Goal: Transaction & Acquisition: Purchase product/service

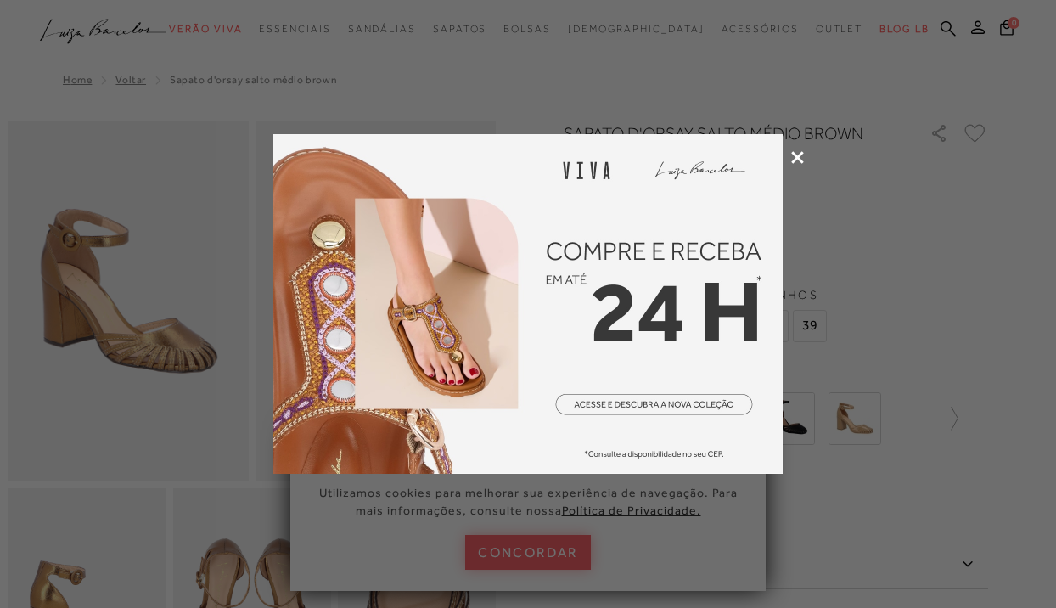
click at [802, 153] on icon at bounding box center [798, 157] width 13 height 13
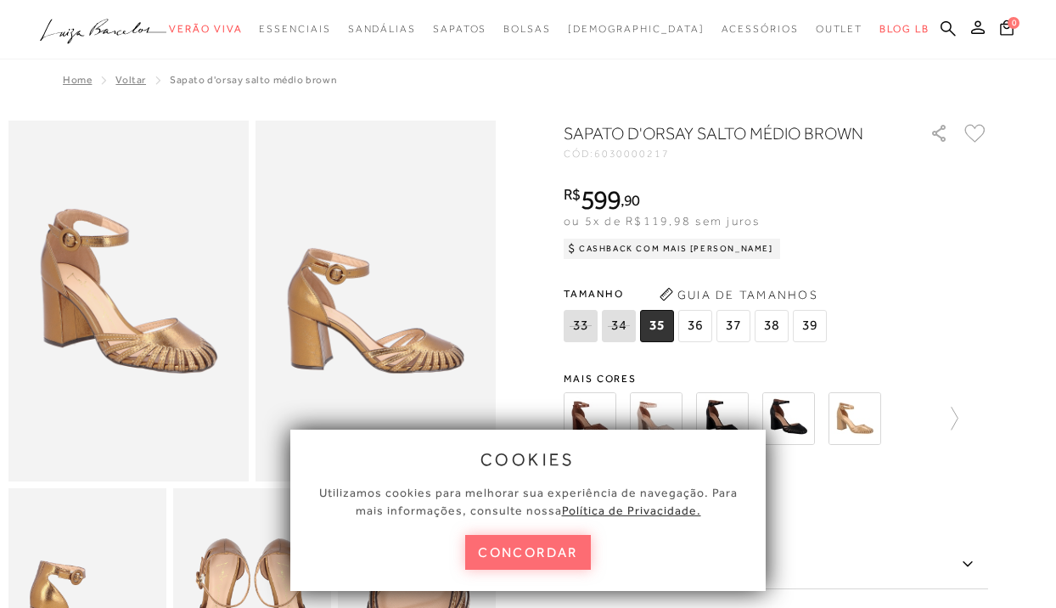
click at [499, 561] on button "concordar" at bounding box center [528, 552] width 126 height 35
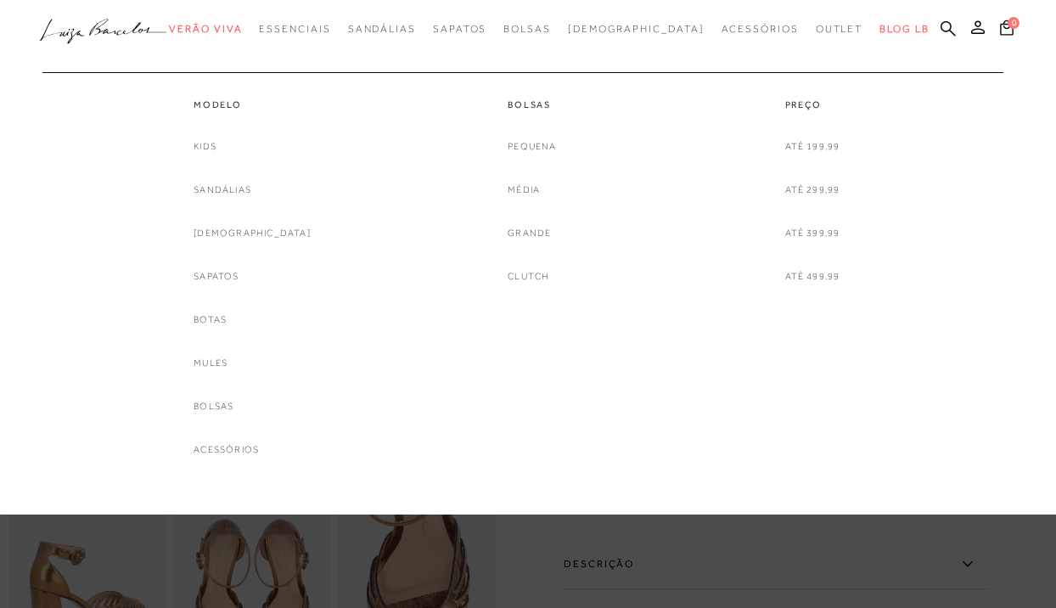
scroll to position [19, 0]
click at [239, 278] on link "Sapatos" at bounding box center [216, 277] width 45 height 18
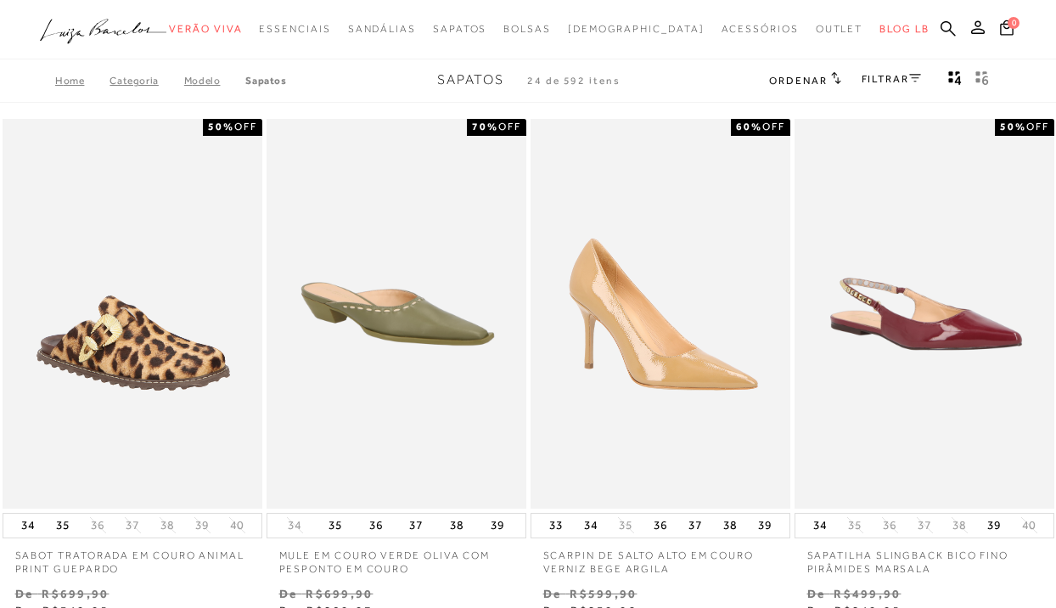
click at [863, 76] on link "FILTRAR" at bounding box center [891, 79] width 59 height 12
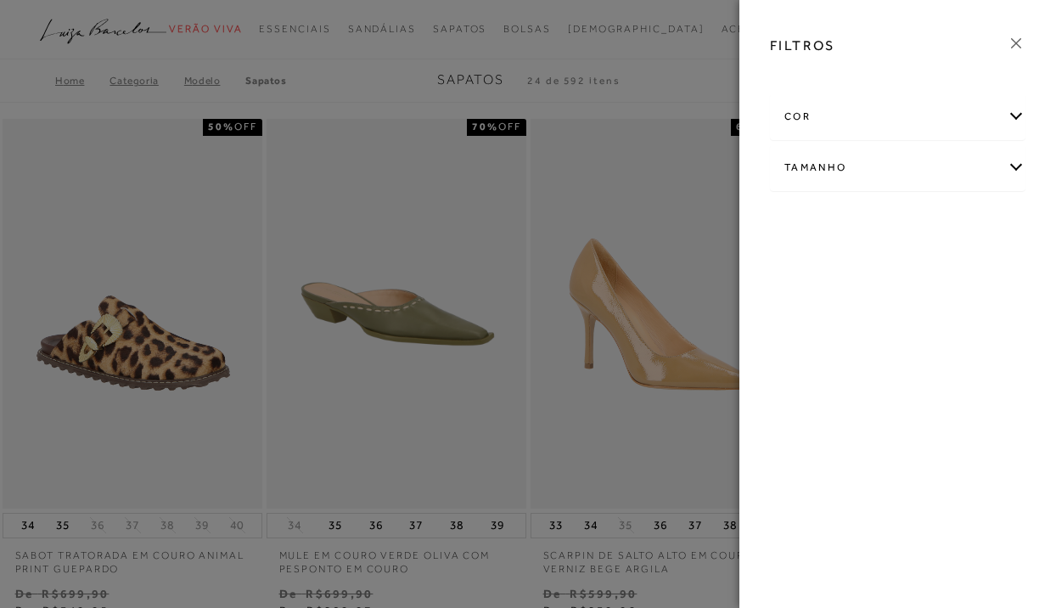
click at [832, 172] on div "Tamanho" at bounding box center [898, 167] width 254 height 45
click at [812, 335] on link "Ver mais..." at bounding box center [816, 341] width 46 height 13
click at [792, 359] on span "37" at bounding box center [798, 357] width 25 height 13
click at [792, 359] on input "37" at bounding box center [789, 360] width 17 height 17
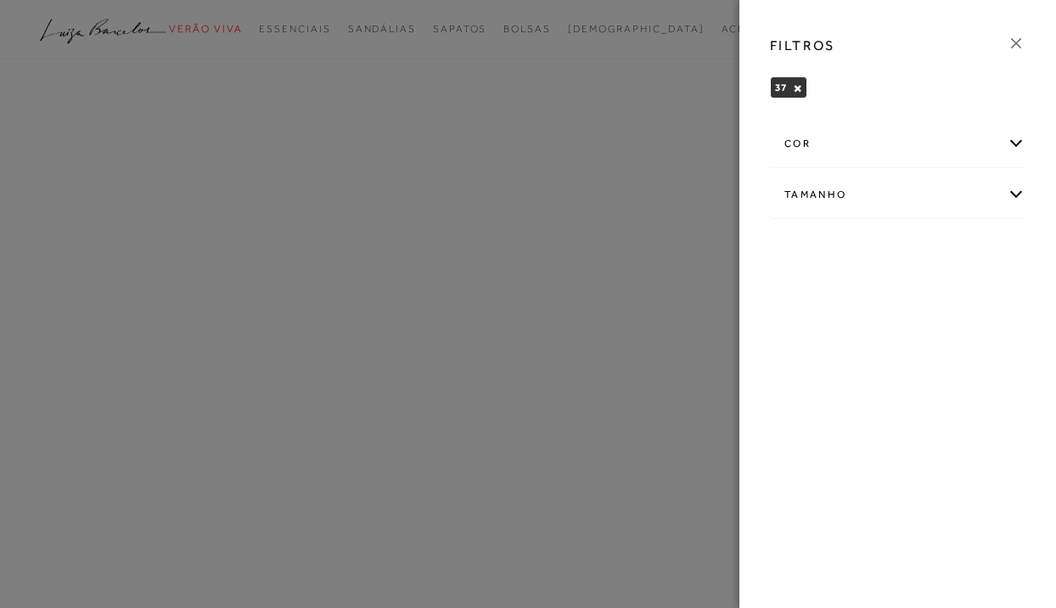
click at [863, 38] on icon at bounding box center [1016, 43] width 19 height 19
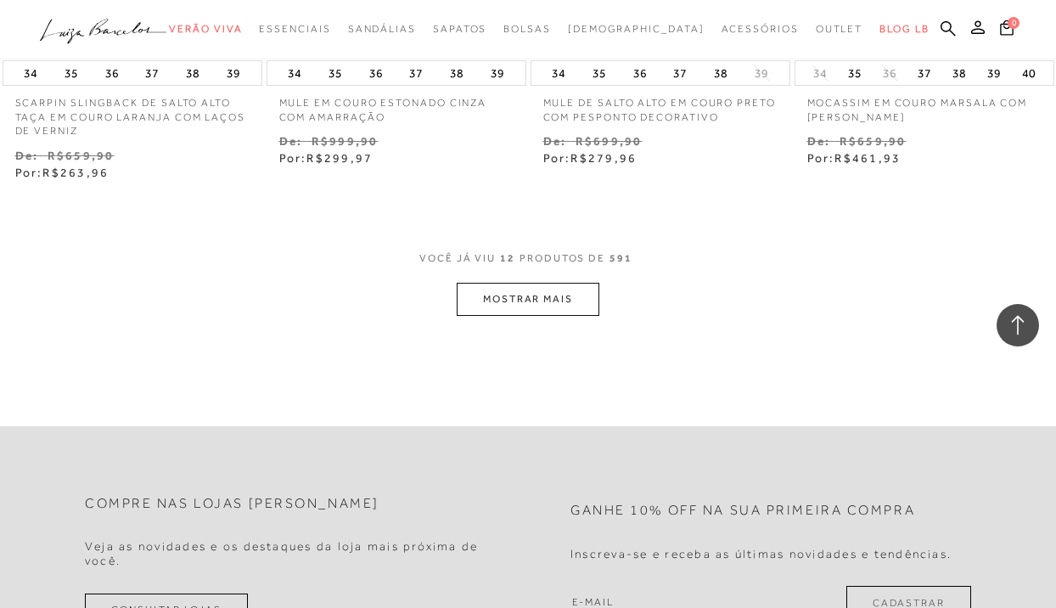
scroll to position [1528, 0]
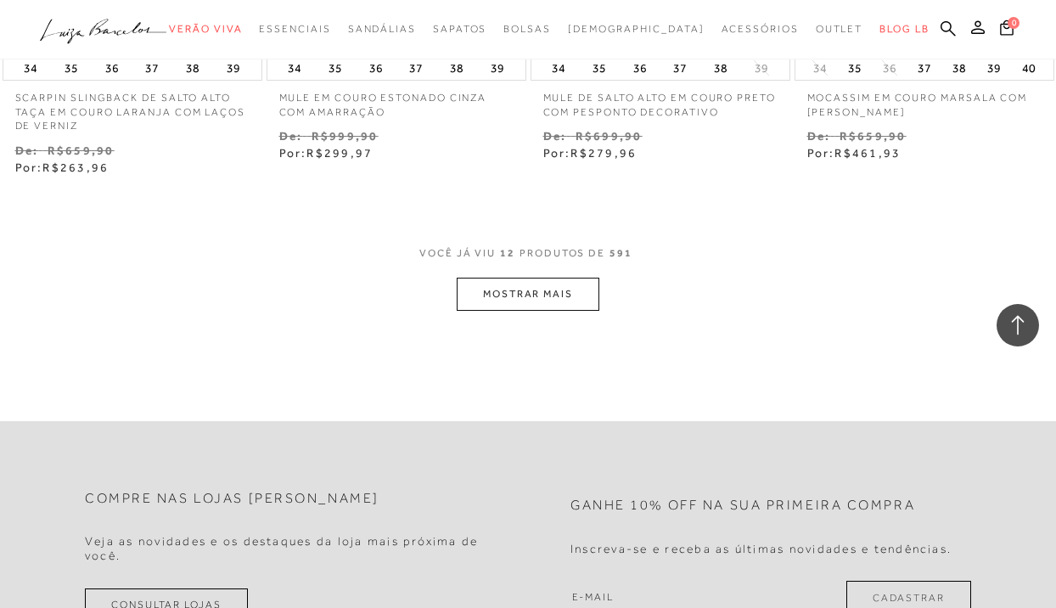
click at [523, 290] on button "MOSTRAR MAIS" at bounding box center [528, 294] width 143 height 33
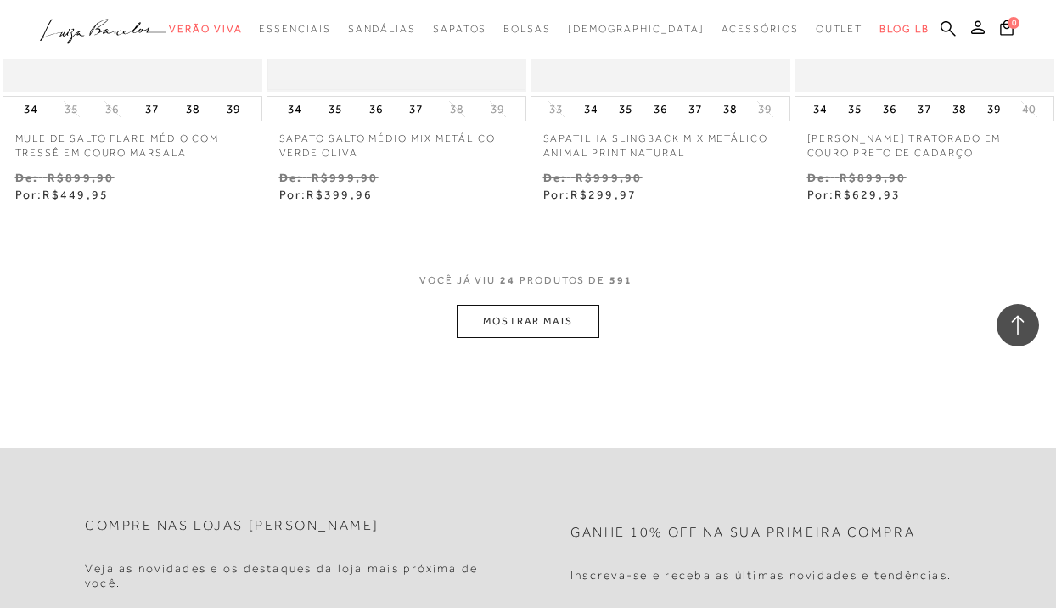
scroll to position [3064, 0]
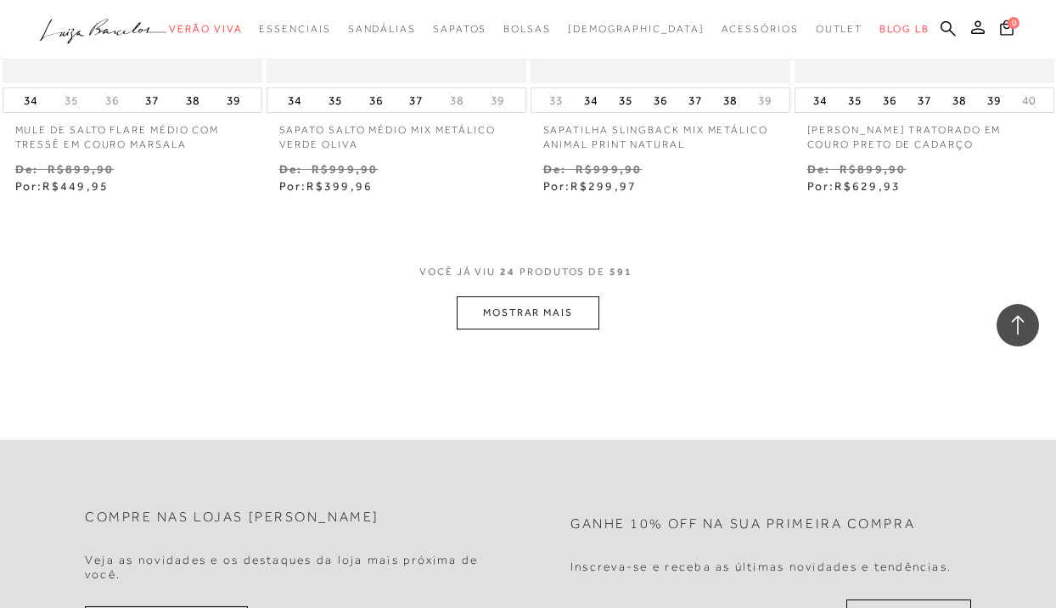
click at [529, 299] on button "MOSTRAR MAIS" at bounding box center [528, 312] width 143 height 33
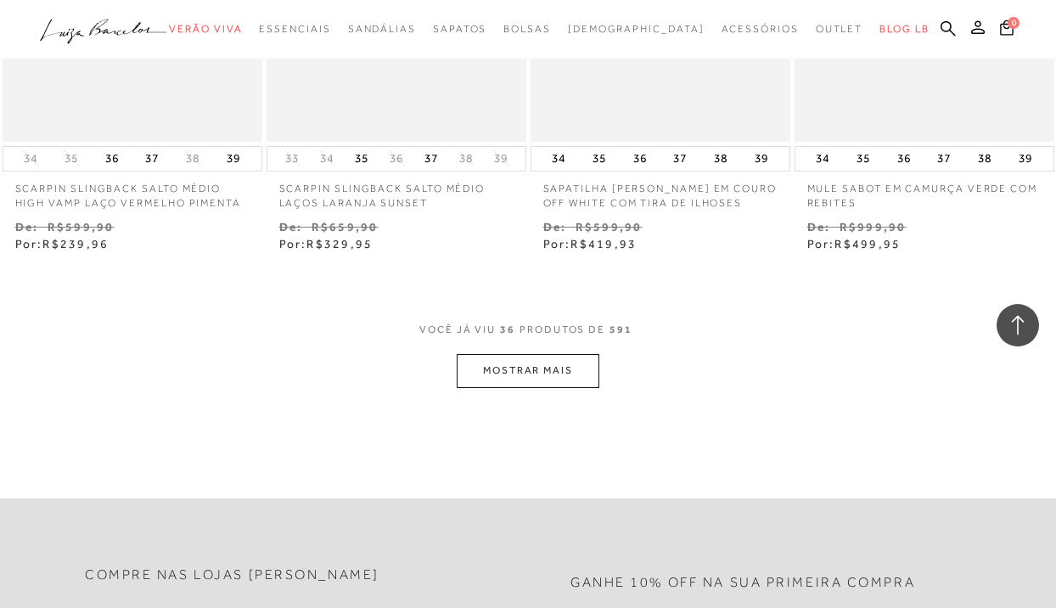
scroll to position [4562, 0]
click at [525, 352] on button "MOSTRAR MAIS" at bounding box center [528, 368] width 143 height 33
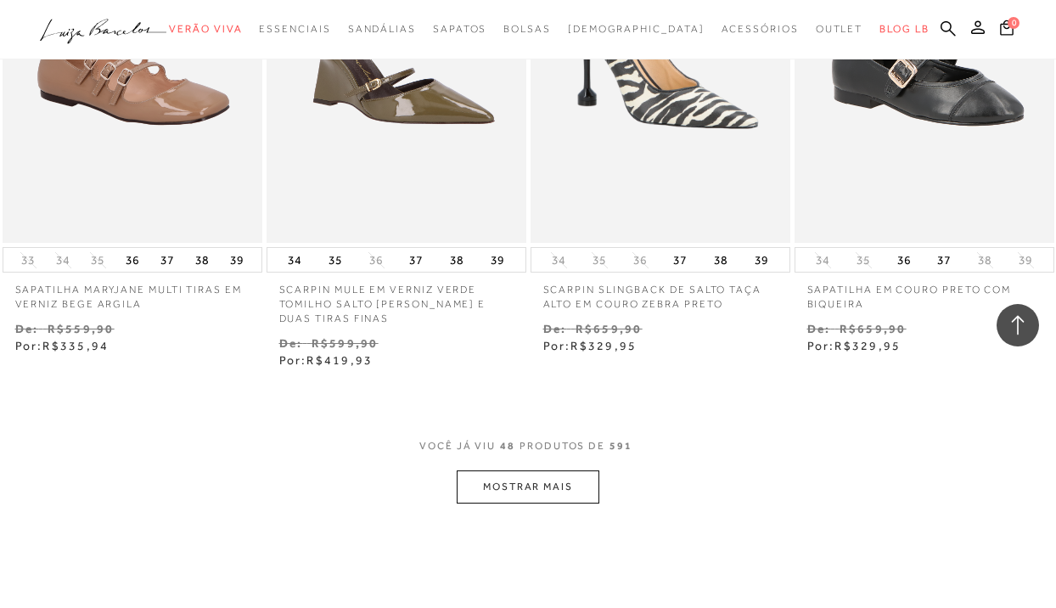
scroll to position [6017, 0]
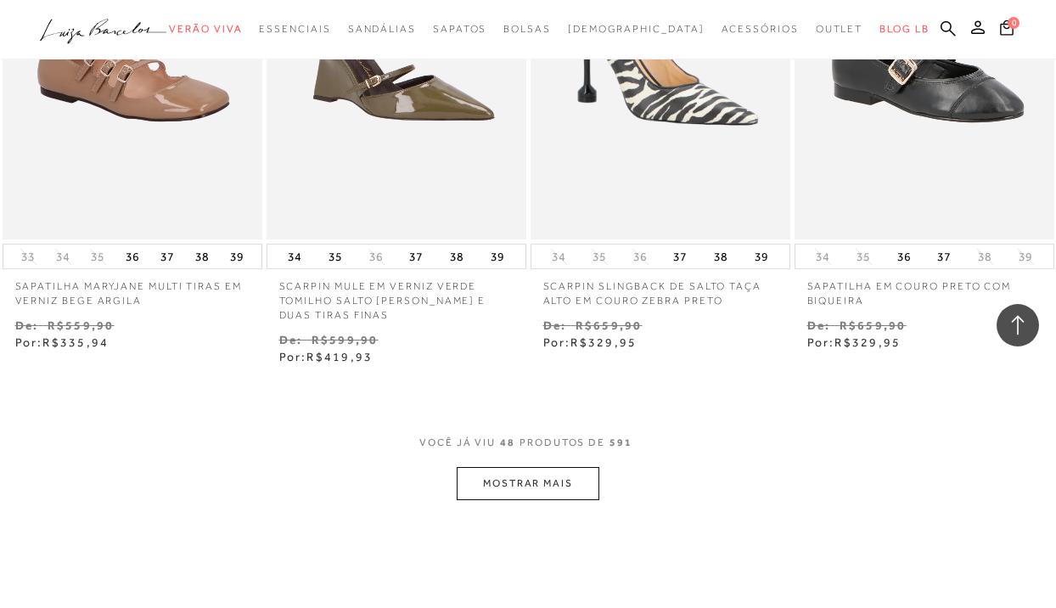
click at [514, 475] on button "MOSTRAR MAIS" at bounding box center [528, 483] width 143 height 33
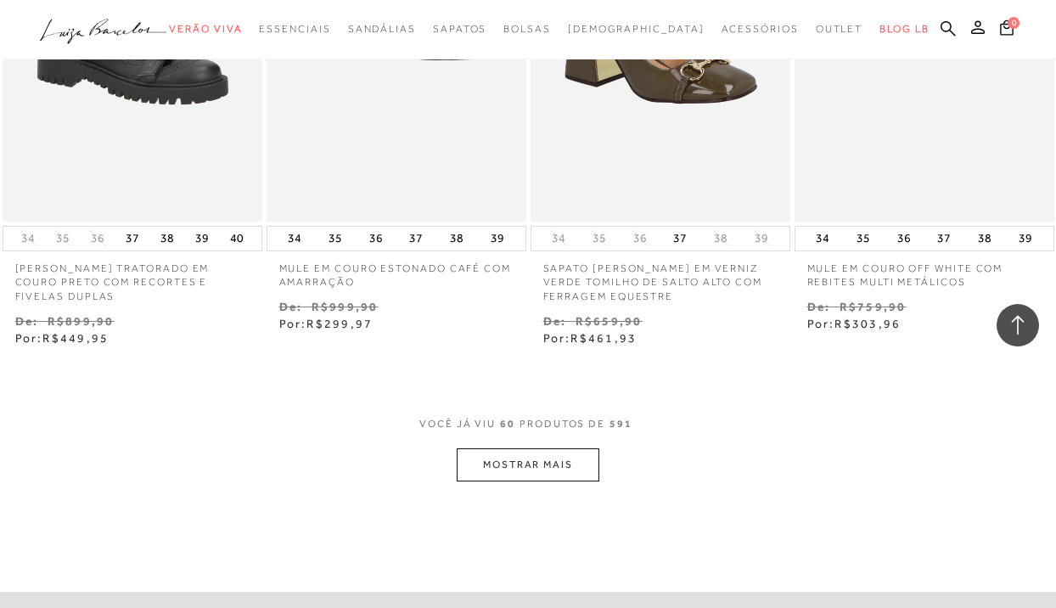
scroll to position [7620, 0]
click at [502, 448] on button "MOSTRAR MAIS" at bounding box center [528, 464] width 143 height 33
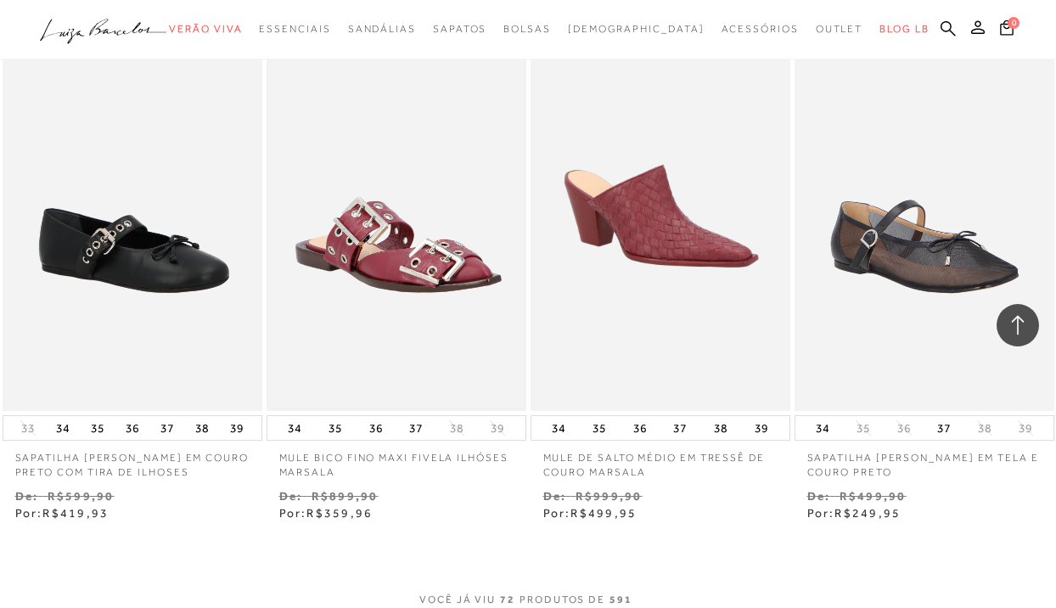
scroll to position [9017, 0]
